Goal: Transaction & Acquisition: Purchase product/service

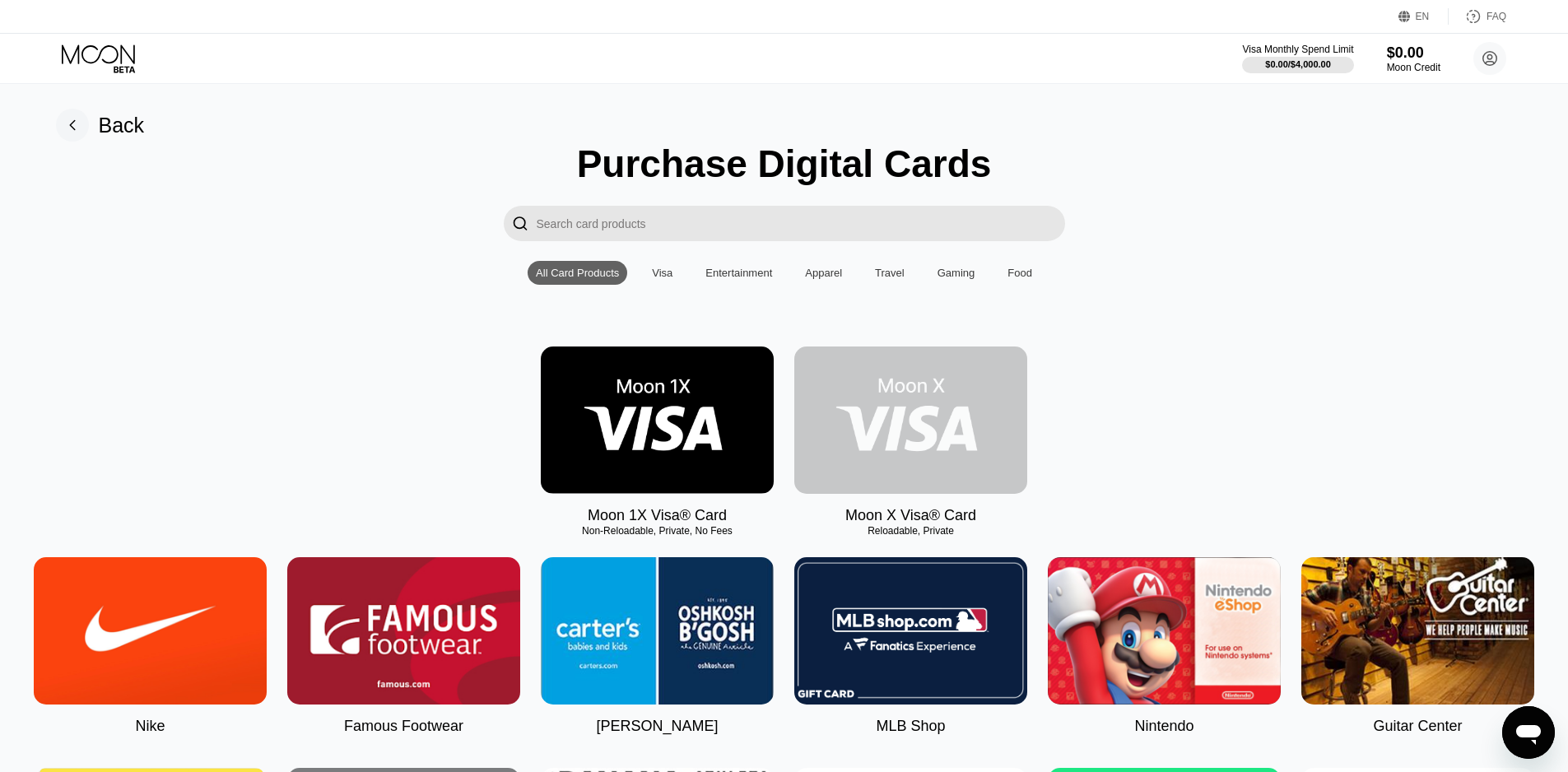
click at [900, 432] on img at bounding box center [911, 420] width 233 height 147
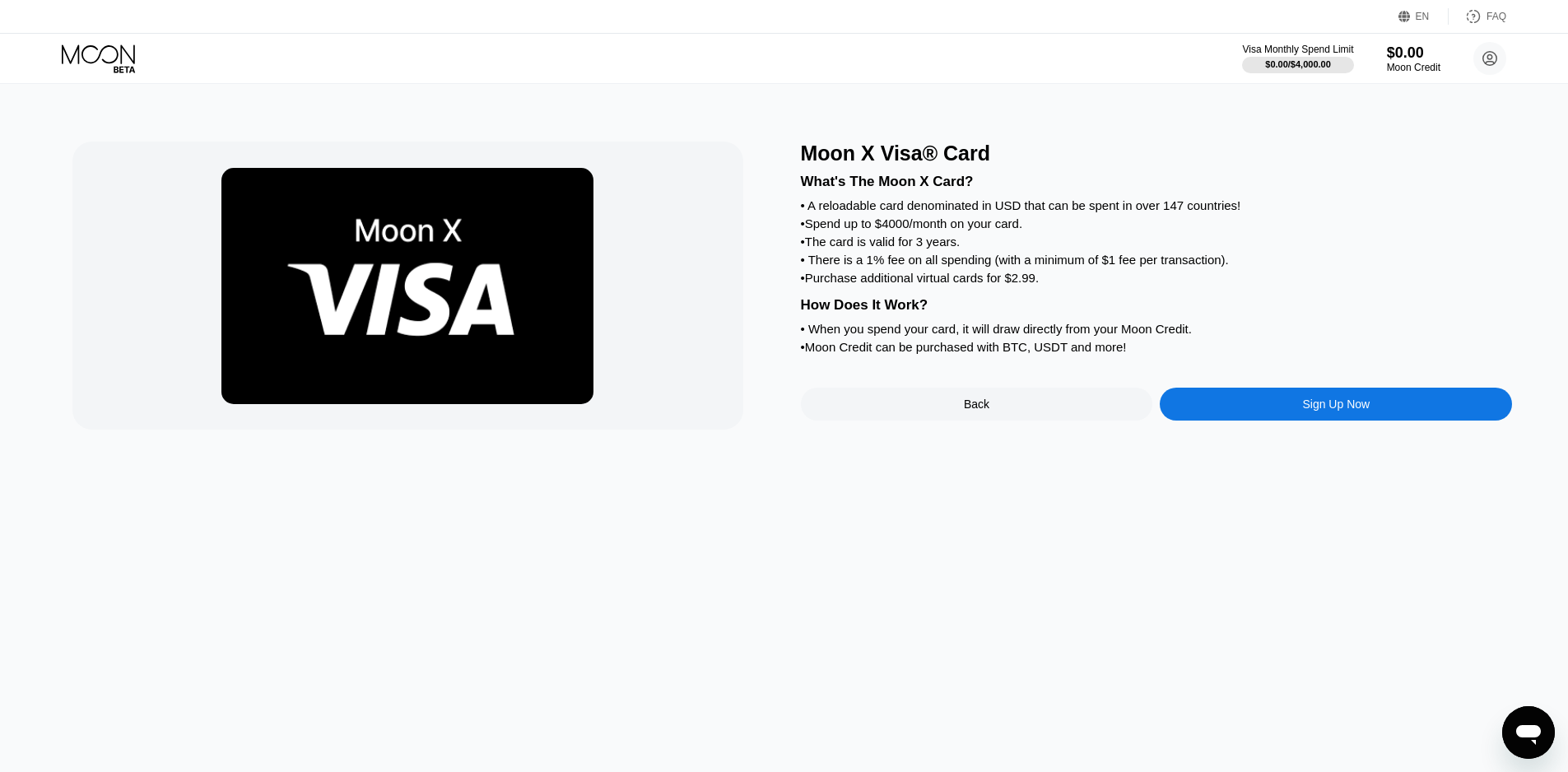
click at [1314, 410] on div "Sign Up Now" at bounding box center [1336, 405] width 68 height 13
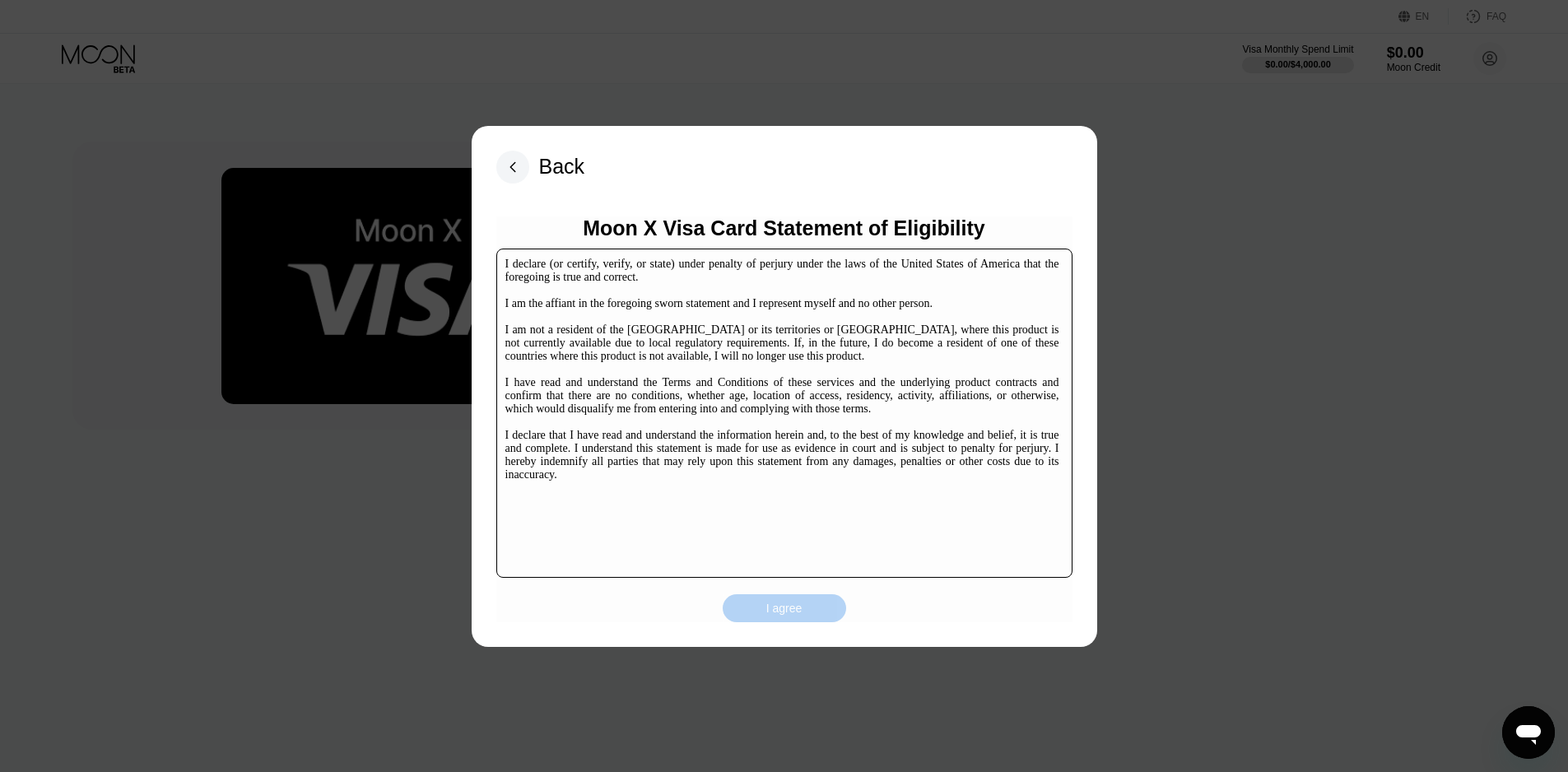
click at [800, 604] on div "I agree" at bounding box center [784, 607] width 36 height 14
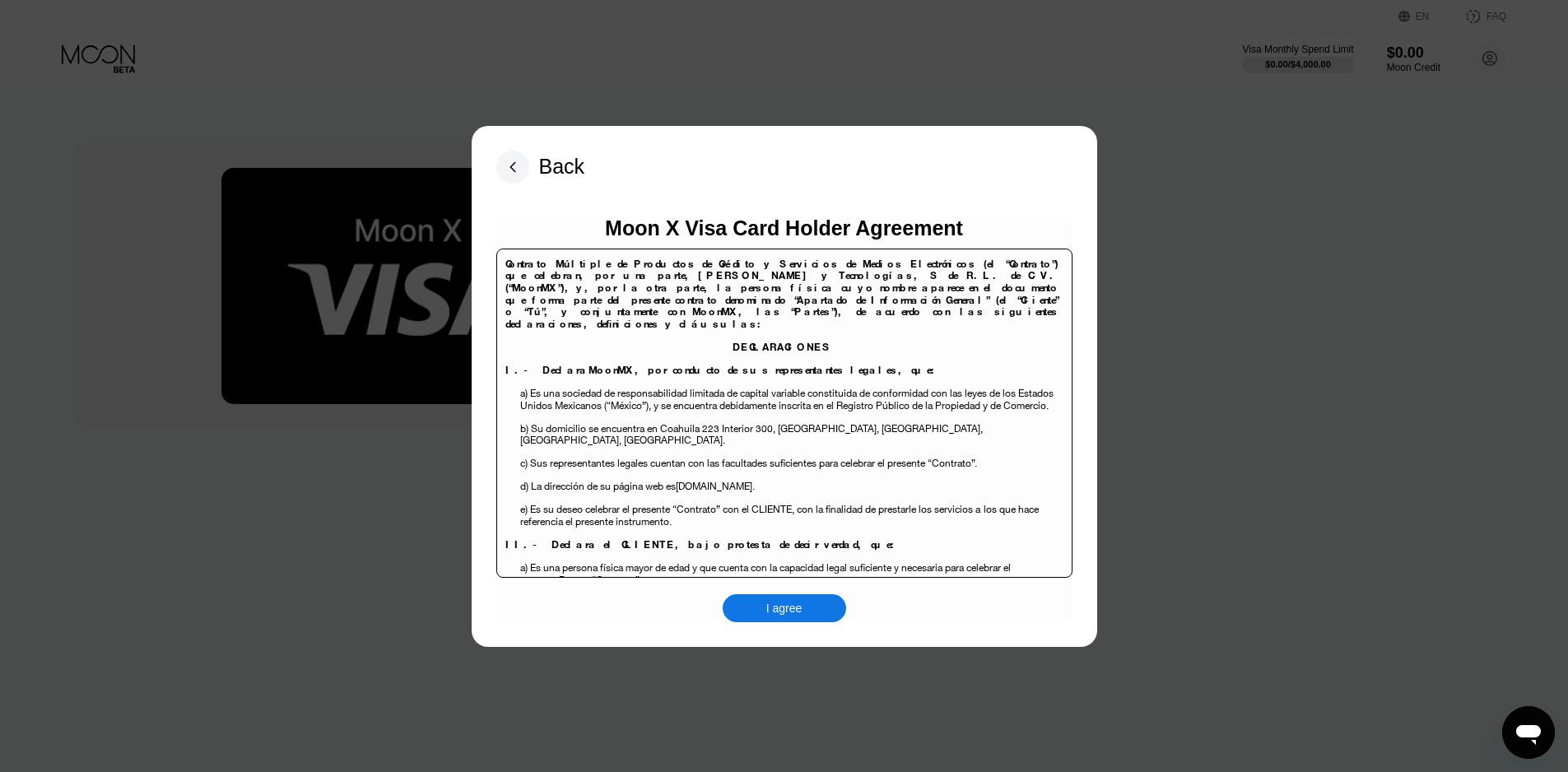
click at [796, 611] on div "I agree" at bounding box center [784, 607] width 36 height 14
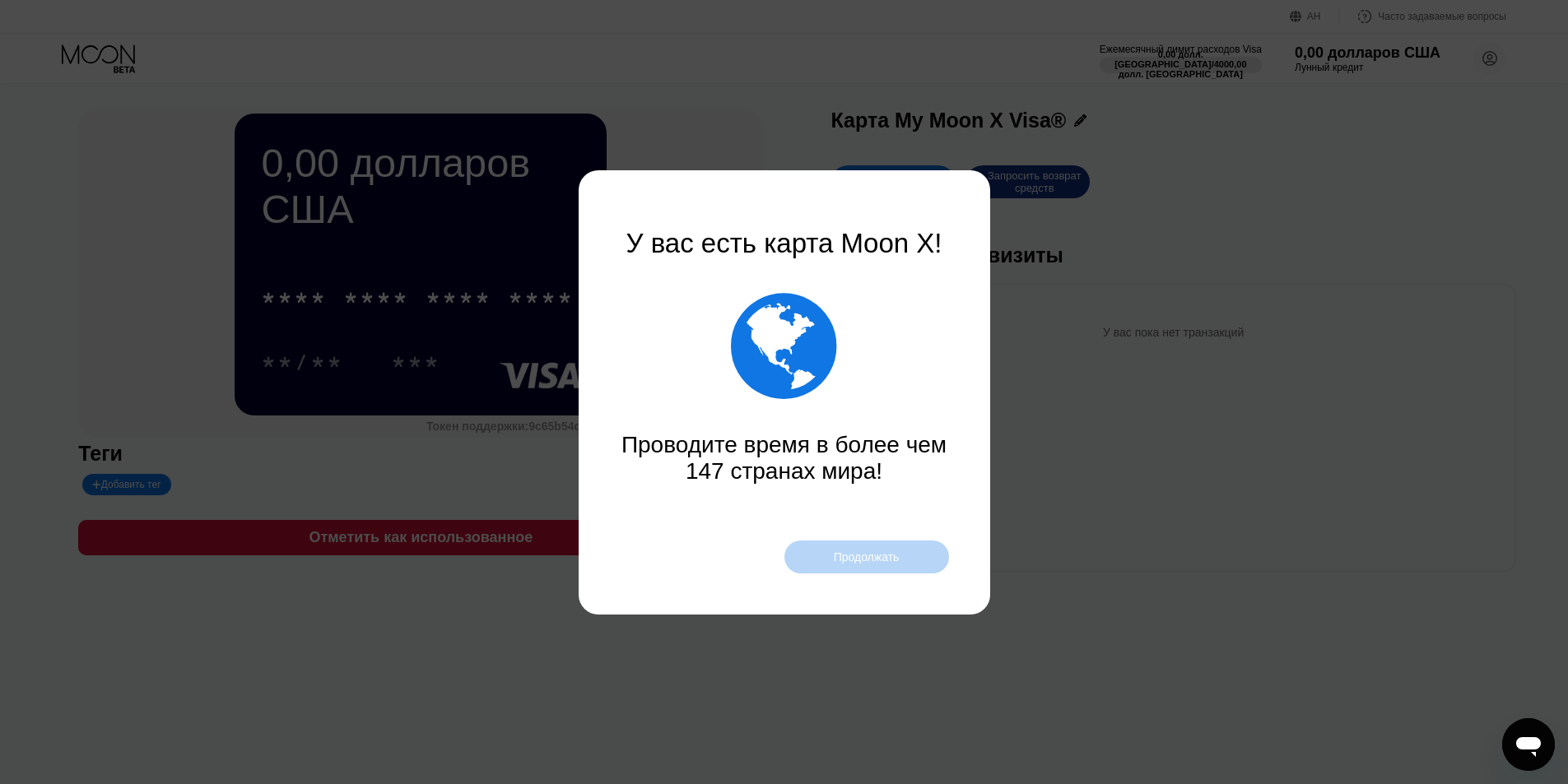
click at [865, 557] on font "Продолжать" at bounding box center [867, 557] width 66 height 13
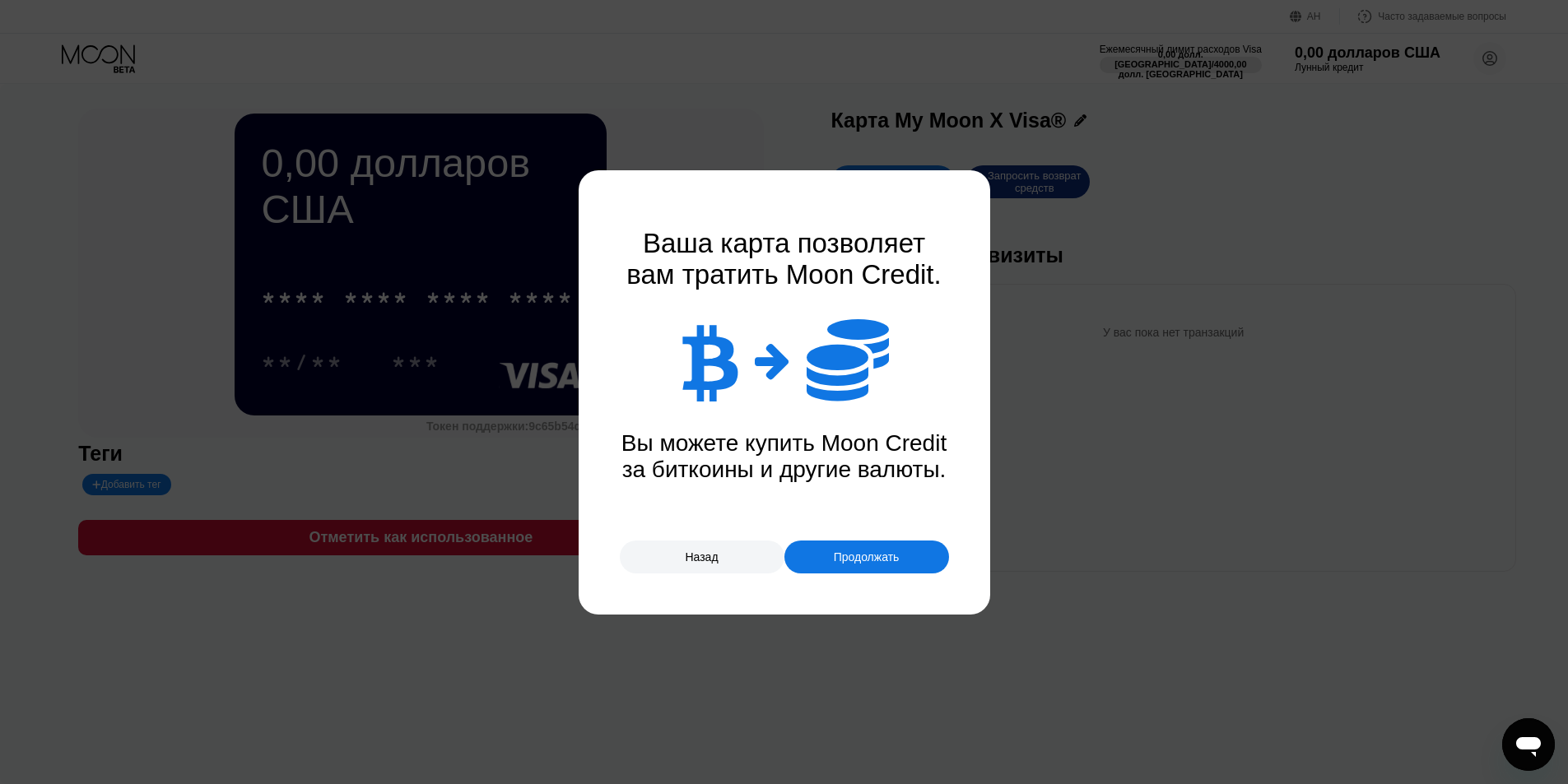
click at [865, 557] on font "Продолжать" at bounding box center [867, 557] width 66 height 13
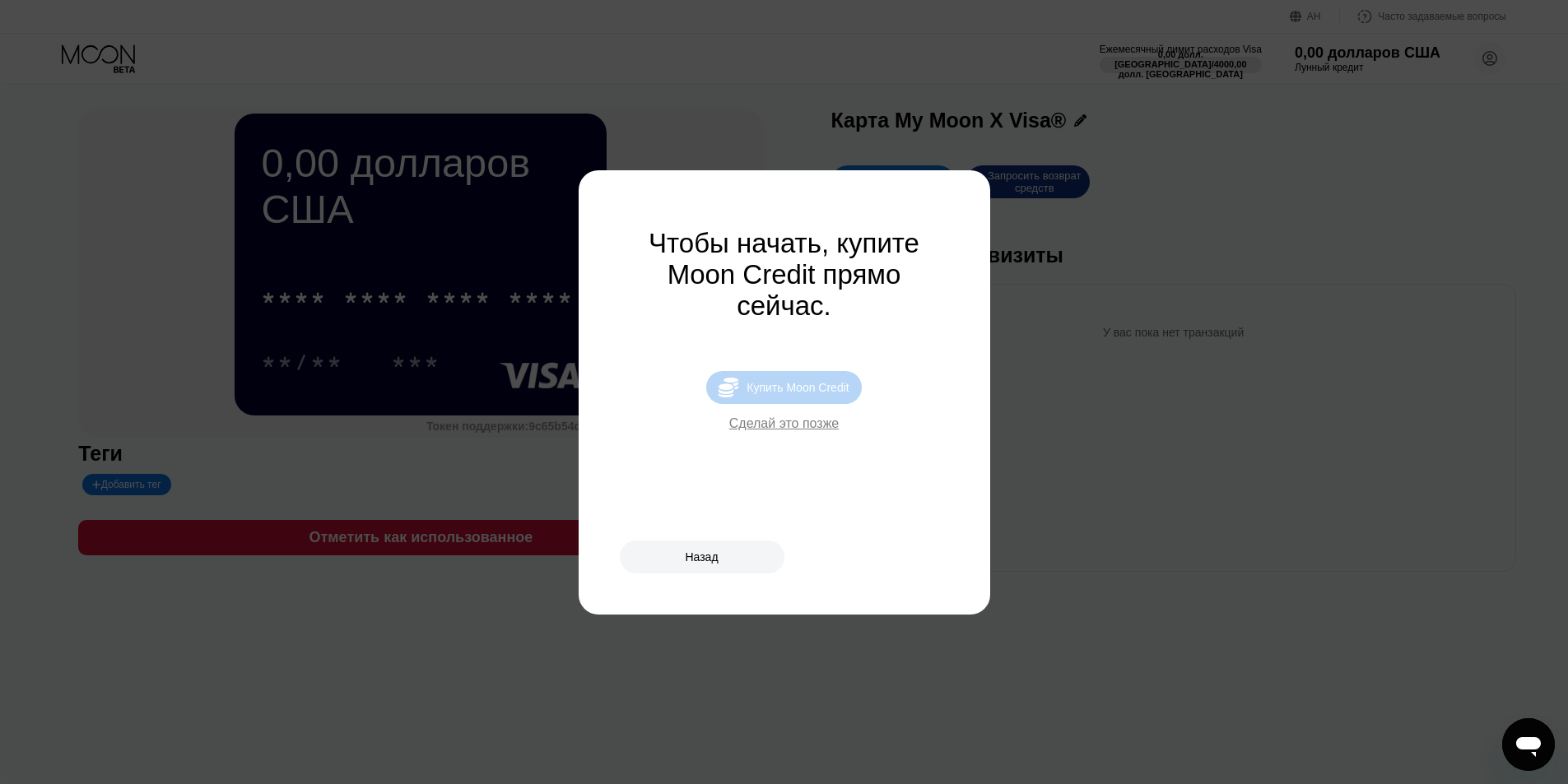
click at [829, 394] on font "Купить Moon Credit" at bounding box center [797, 387] width 102 height 13
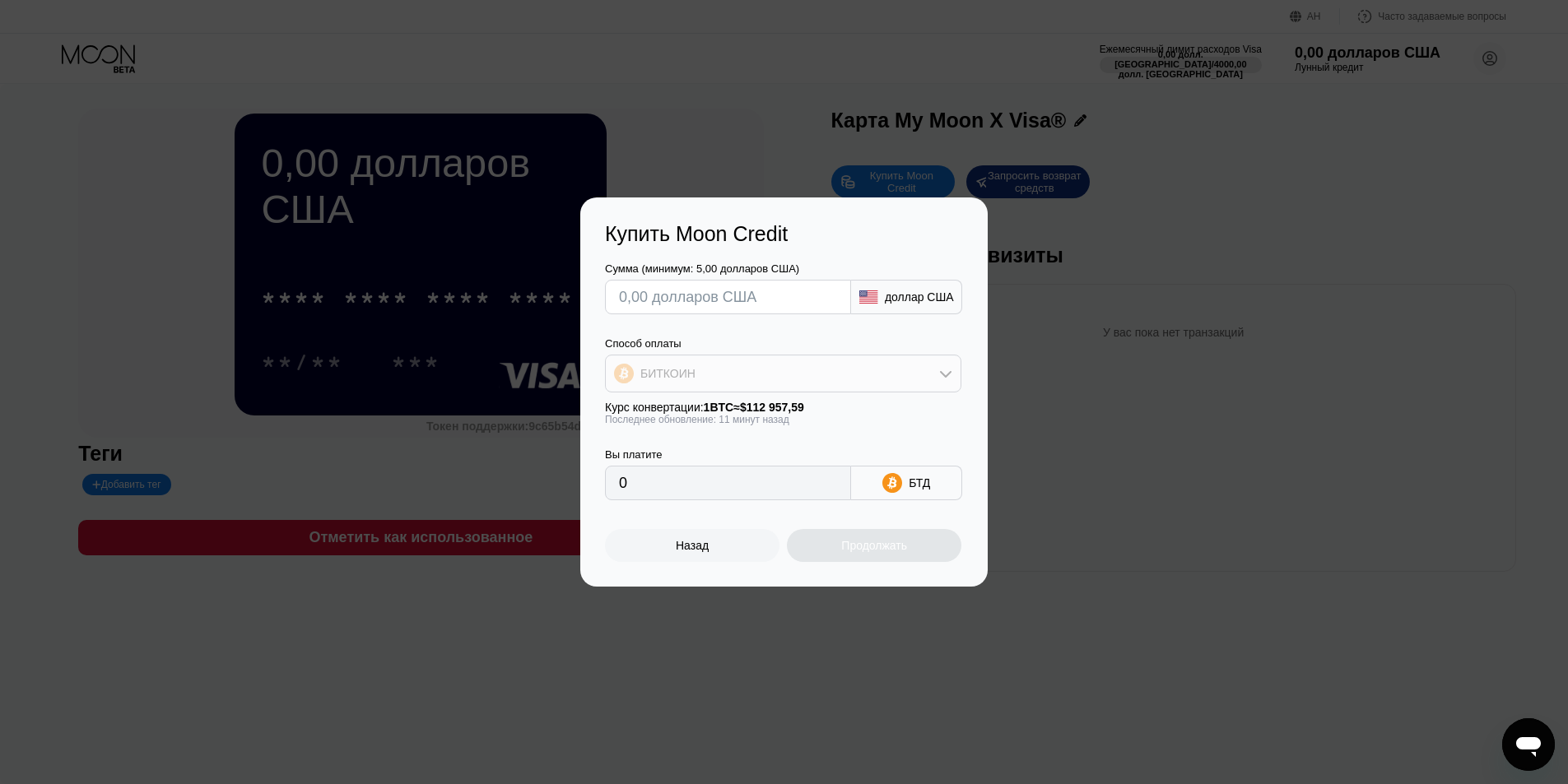
click at [946, 370] on icon at bounding box center [946, 374] width 13 height 13
click at [693, 456] on font "USDT на TRON" at bounding box center [686, 455] width 83 height 13
type input "0.00"
click at [631, 296] on input "text" at bounding box center [728, 296] width 218 height 33
type input "$5"
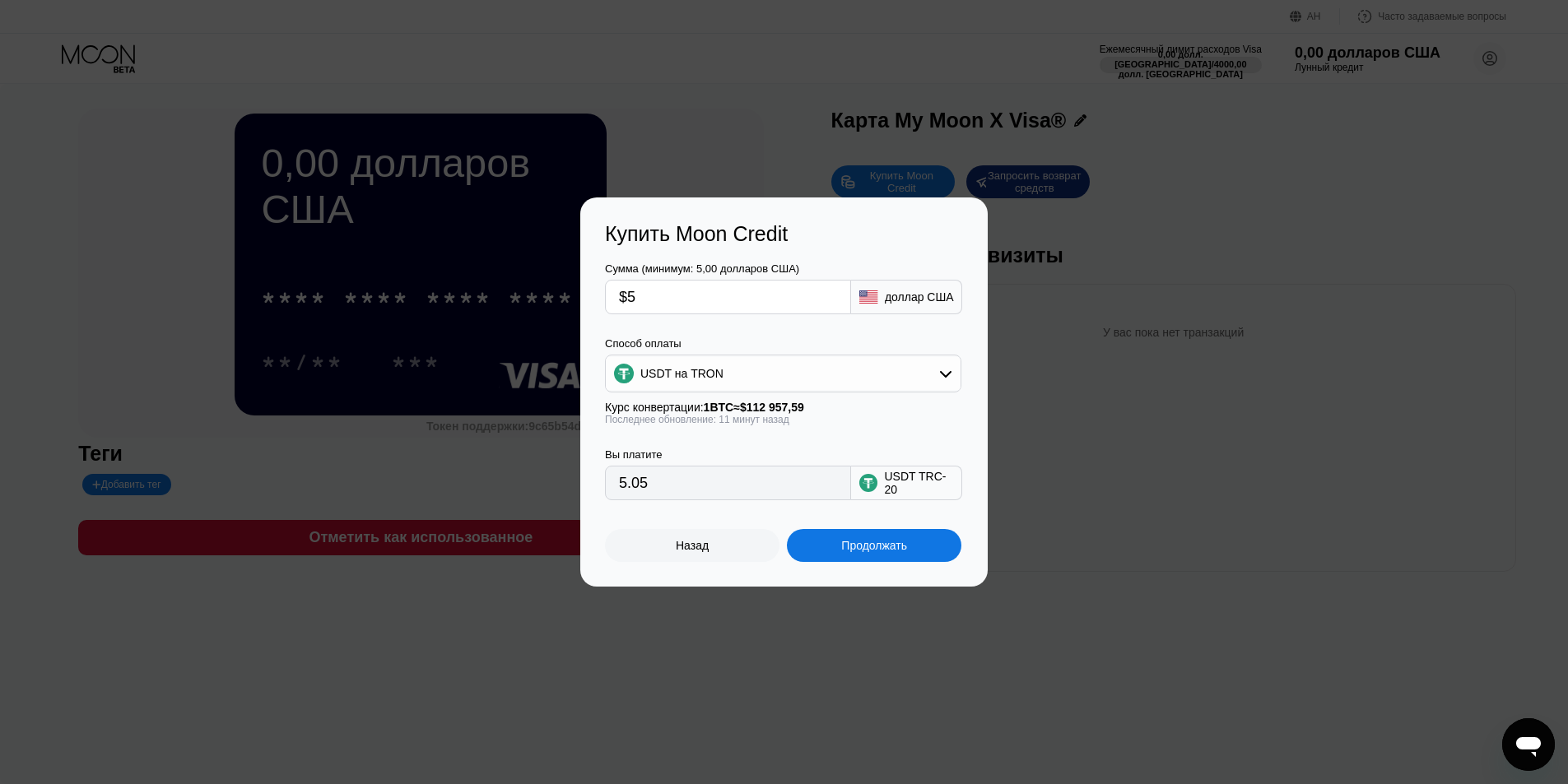
type input "5.05"
type input "$5"
click at [864, 552] on font "Продолжать" at bounding box center [873, 546] width 66 height 13
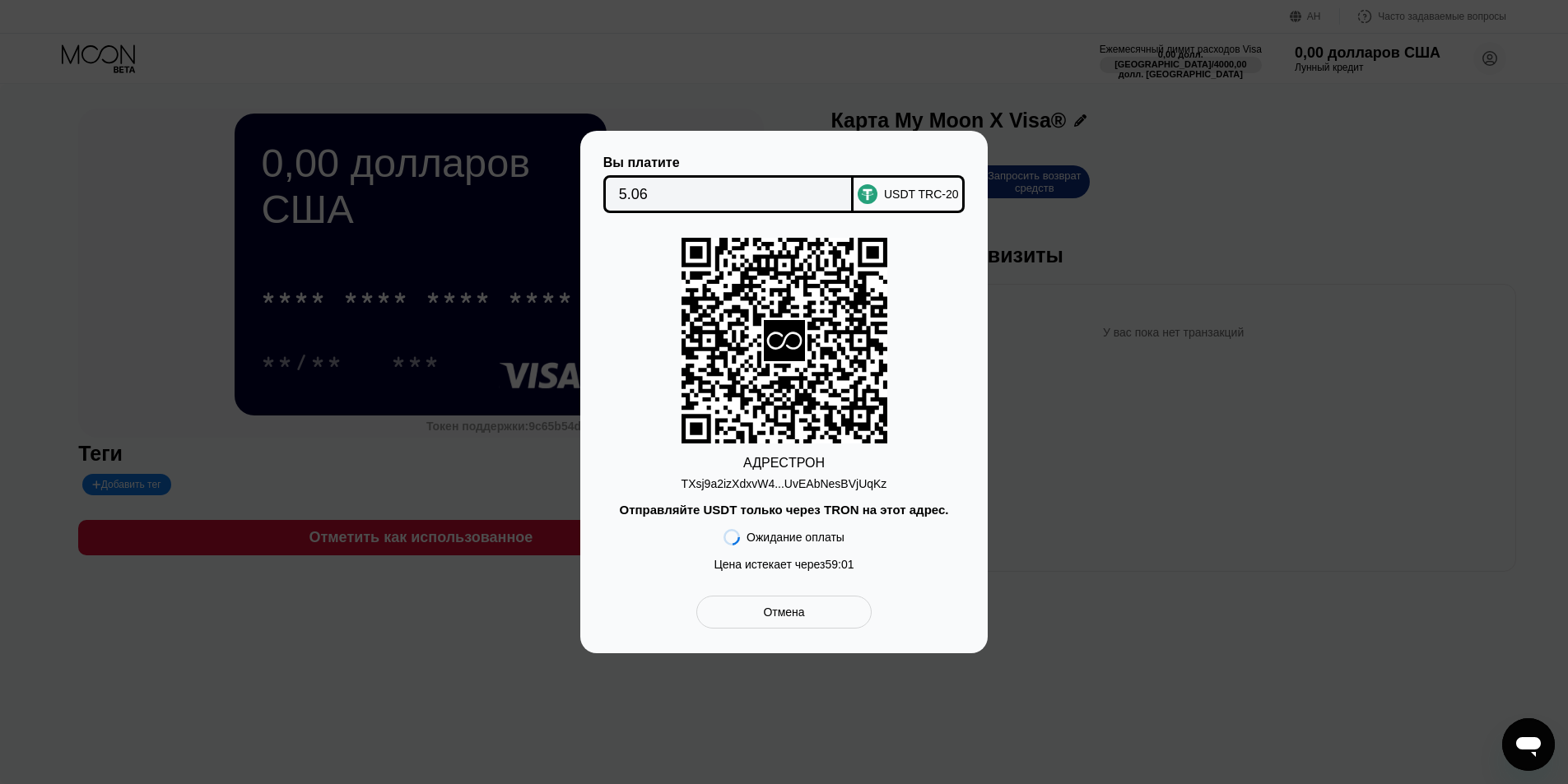
click at [819, 485] on font "TXsj9a2izXdxvW4...UvEAbNesBVjUqKz" at bounding box center [784, 484] width 206 height 13
click at [789, 619] on font "Отмена" at bounding box center [784, 612] width 41 height 13
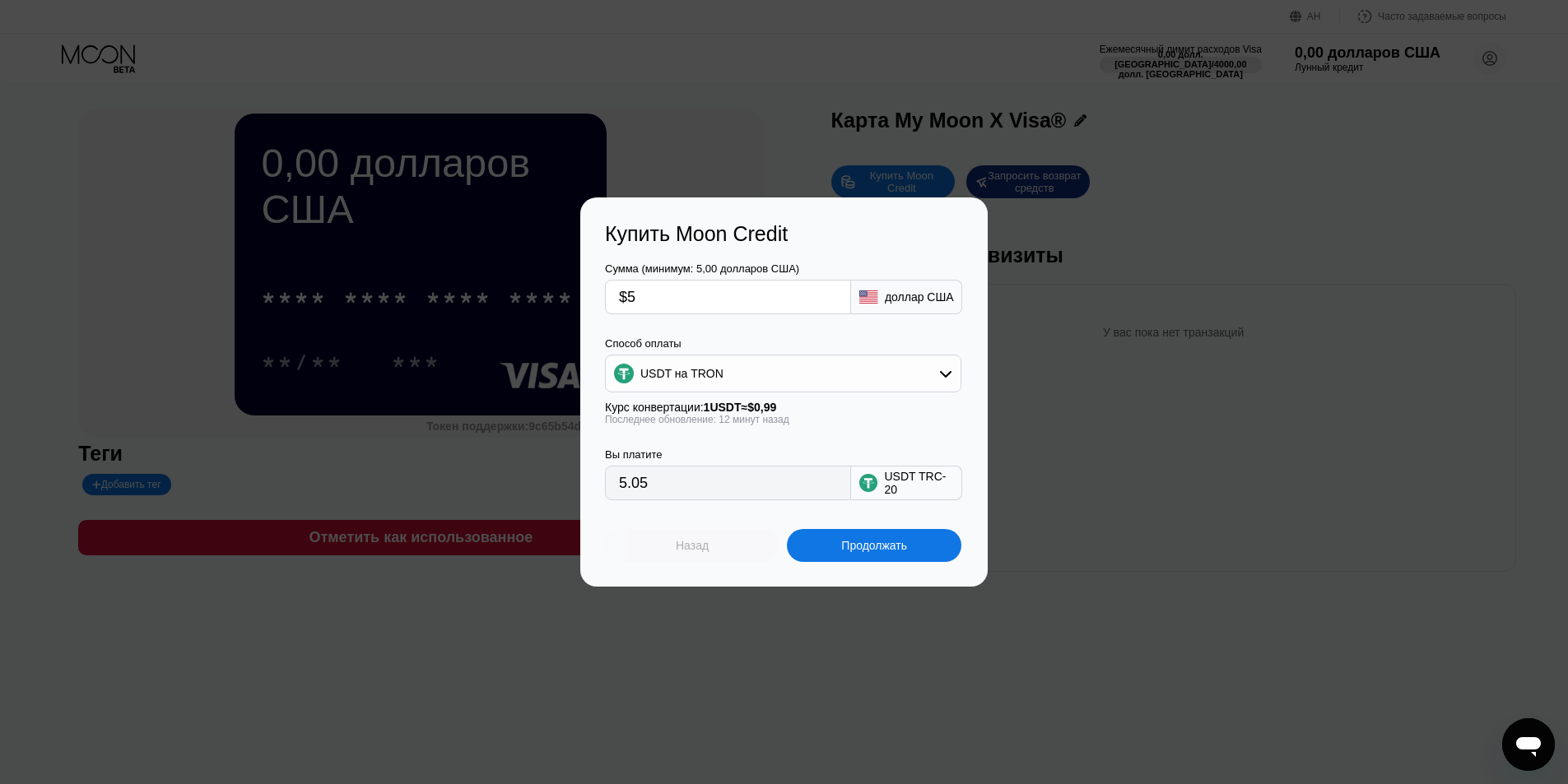
click at [729, 548] on div "Назад" at bounding box center [692, 545] width 174 height 33
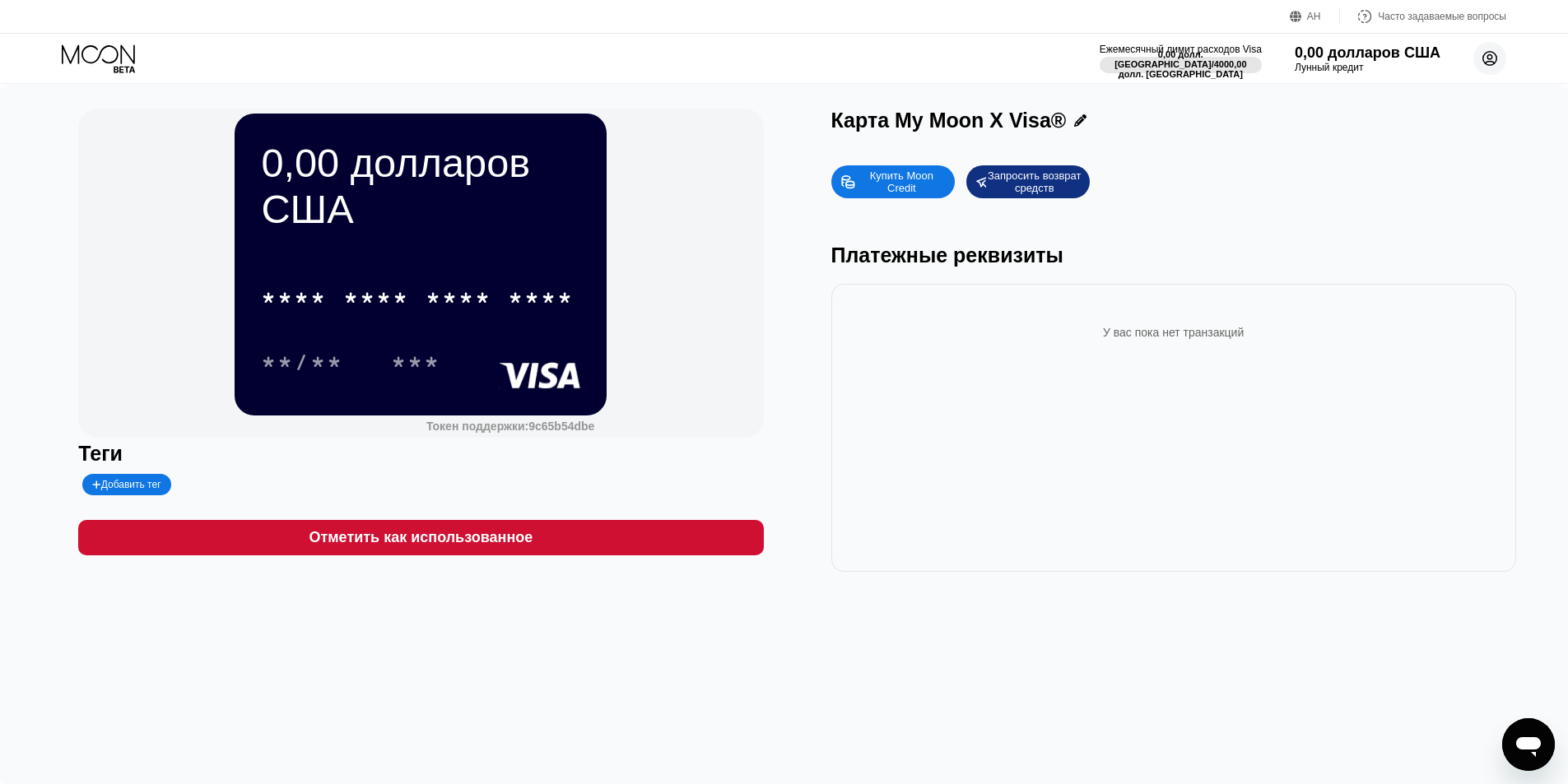
click at [1487, 56] on circle at bounding box center [1490, 58] width 33 height 33
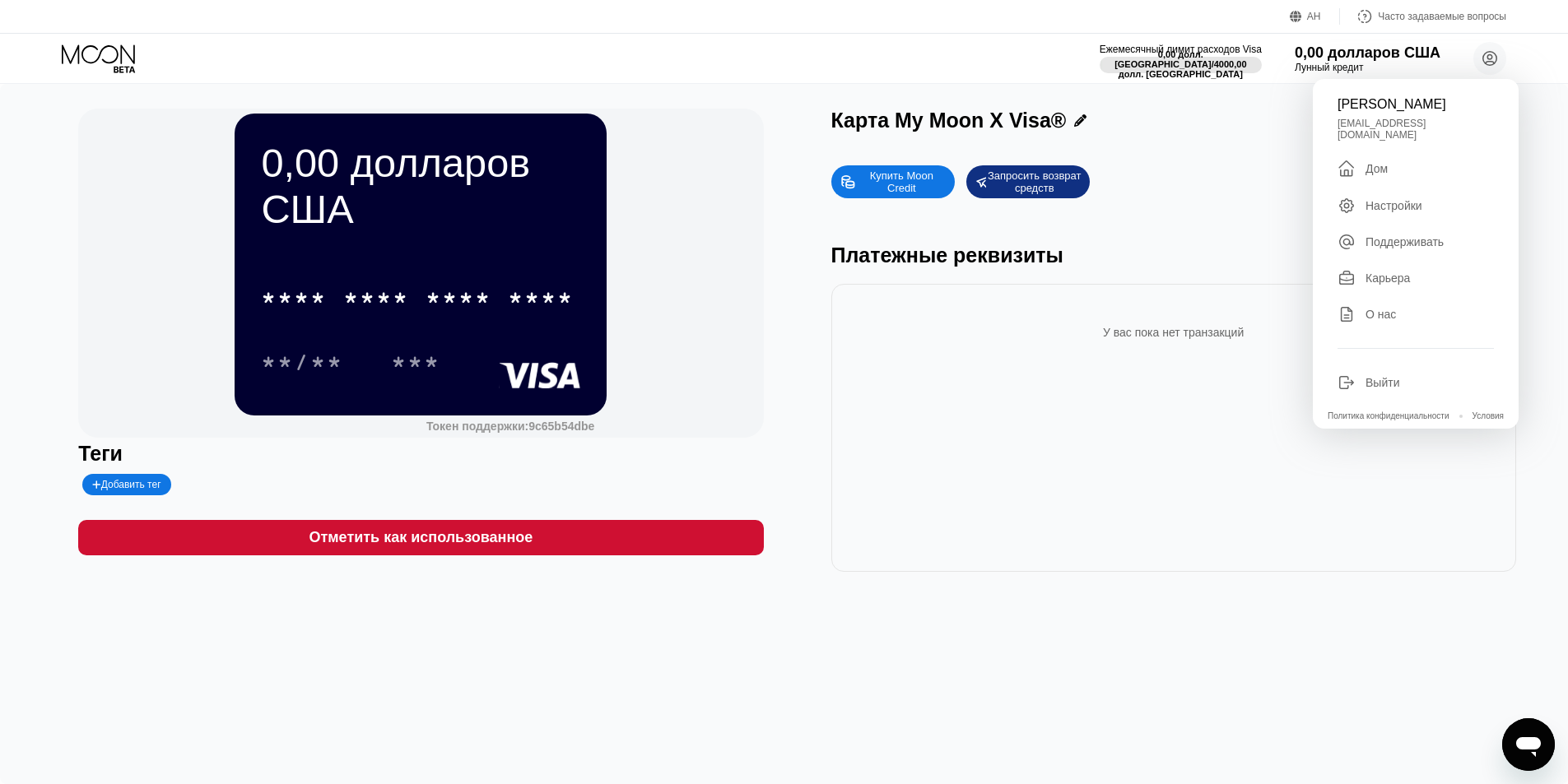
click at [990, 29] on div "АН Язык Выберите элемент Сохранять Часто задаваемые вопросы" at bounding box center [784, 16] width 1568 height 33
